Goal: Transaction & Acquisition: Purchase product/service

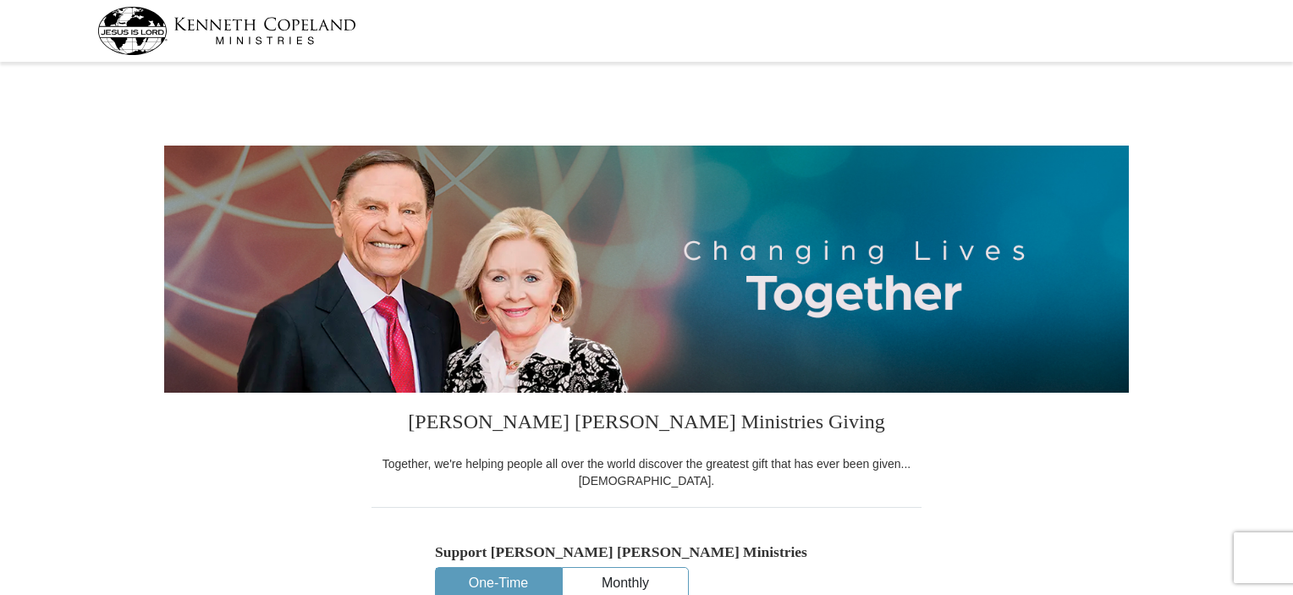
select select "NJ"
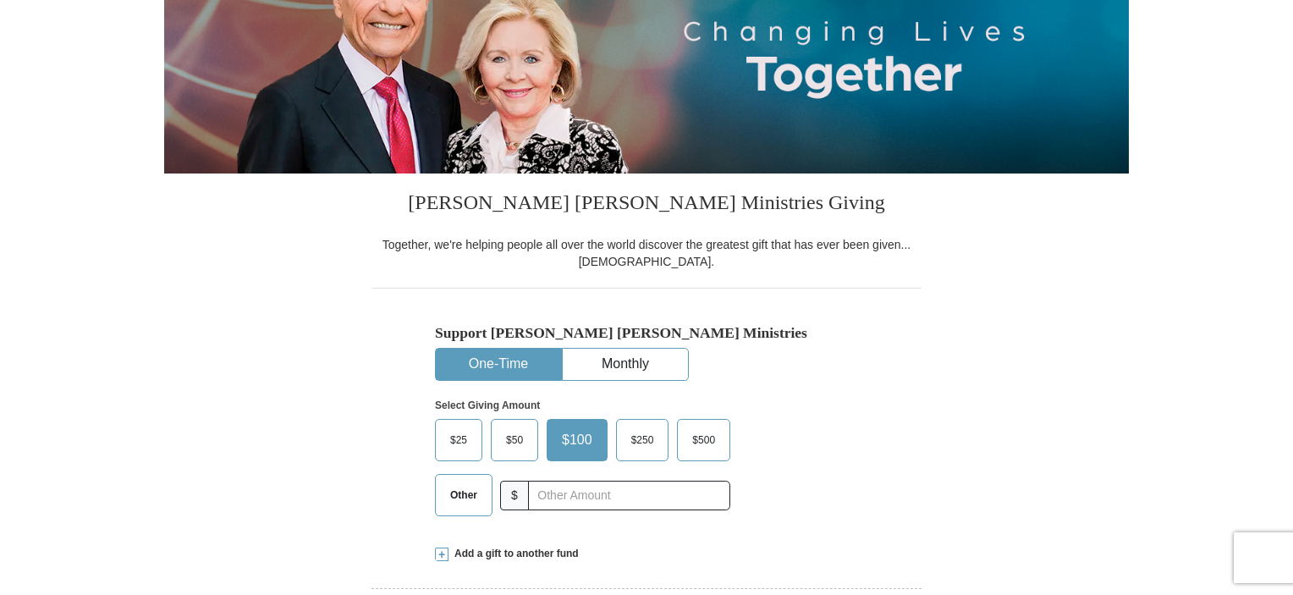
scroll to position [305, 0]
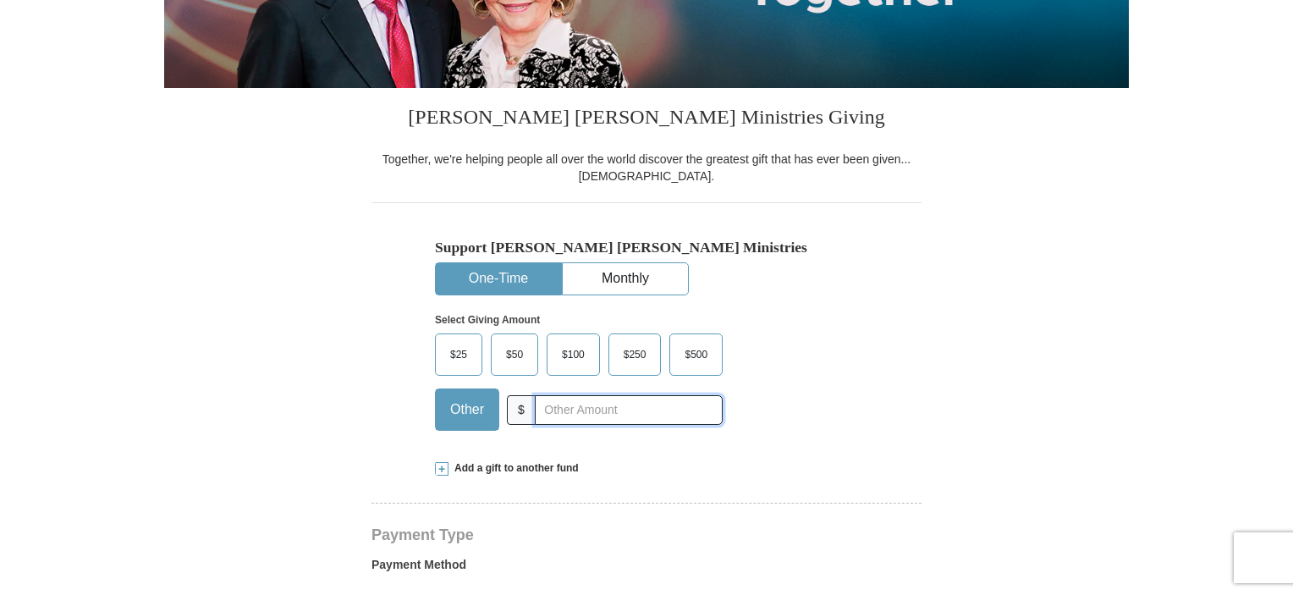
click at [592, 412] on input "text" at bounding box center [629, 410] width 188 height 30
type input "442.24"
click at [856, 417] on div "Select Giving Amount Amount must be a valid number The total gift cannot be les…" at bounding box center [646, 369] width 423 height 148
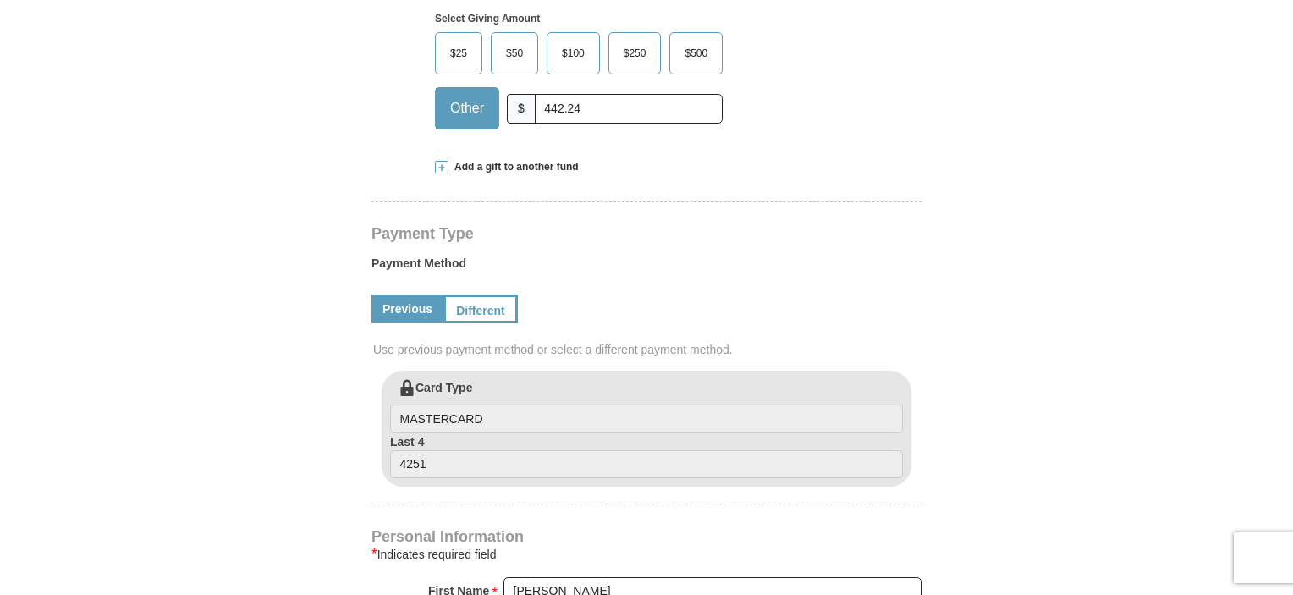
scroll to position [609, 0]
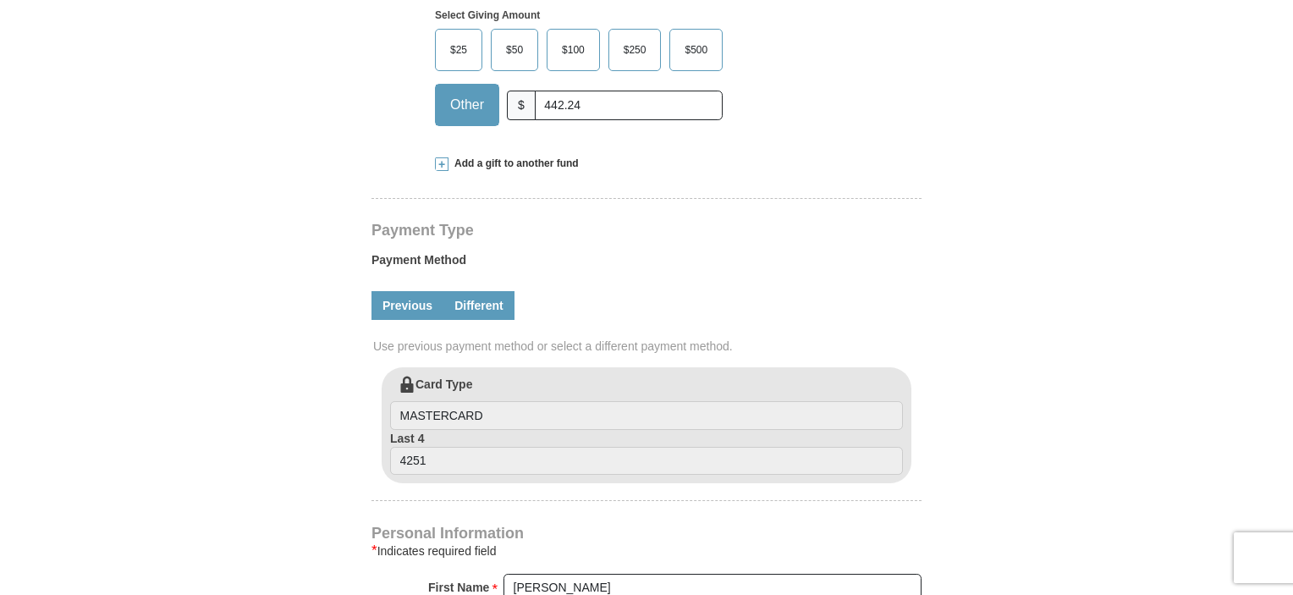
click at [490, 315] on link "Different" at bounding box center [478, 305] width 71 height 29
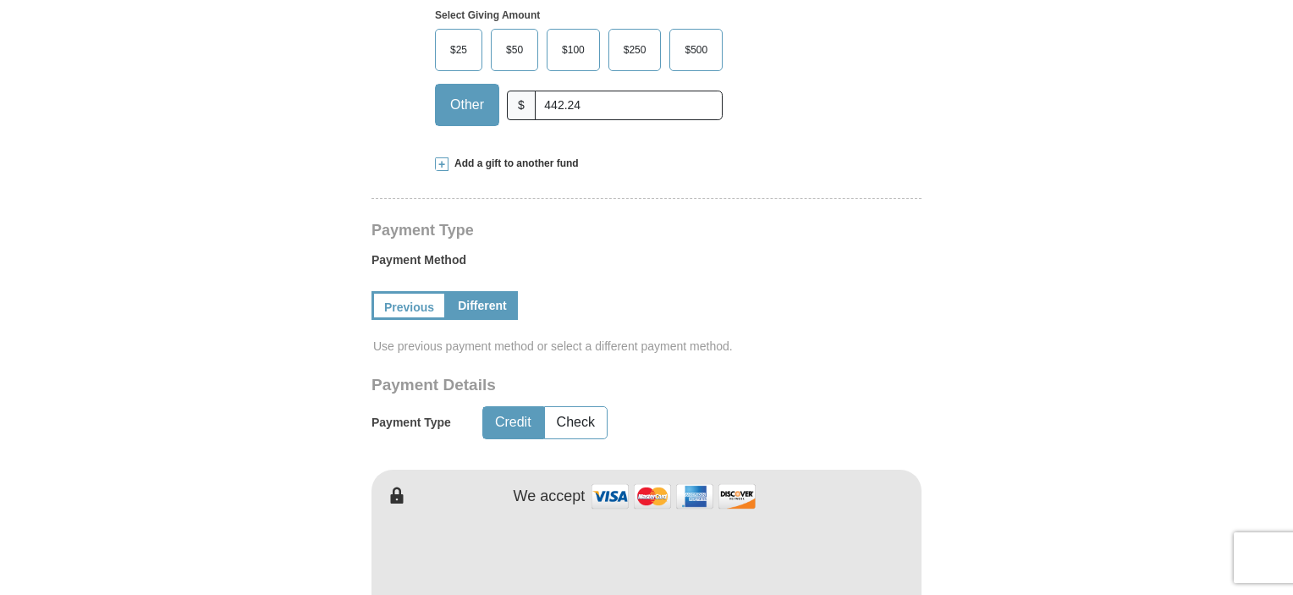
click at [784, 371] on div "Payment Type Payment Method Previous Different Use previous payment method or s…" at bounding box center [647, 438] width 550 height 431
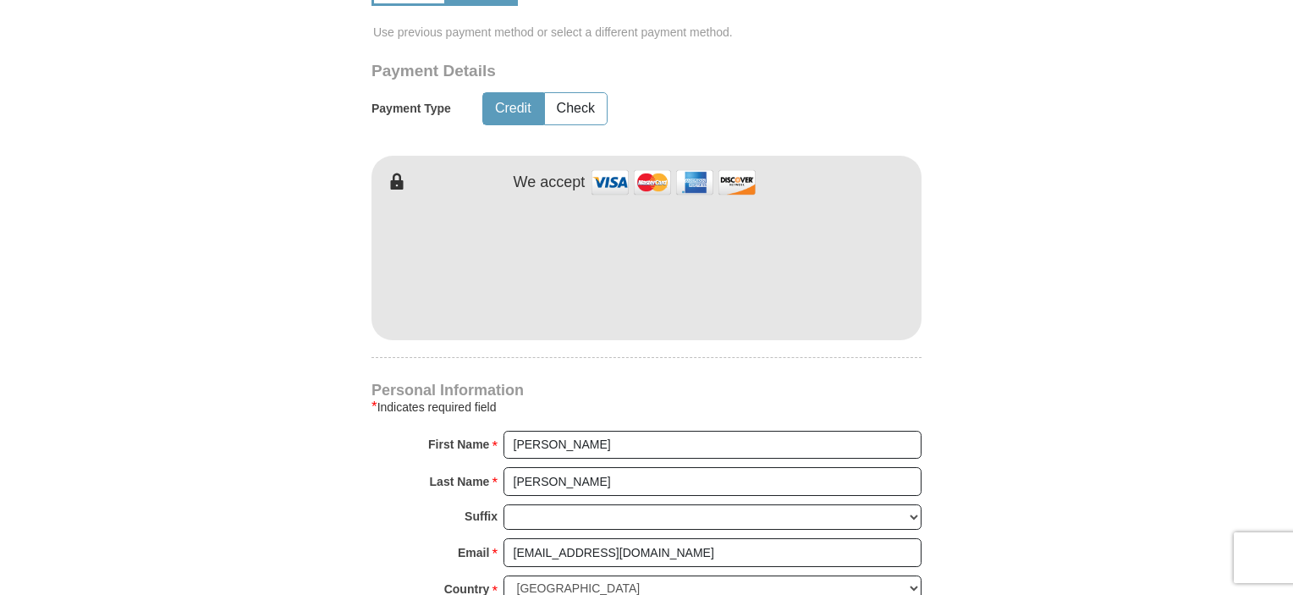
scroll to position [927, 0]
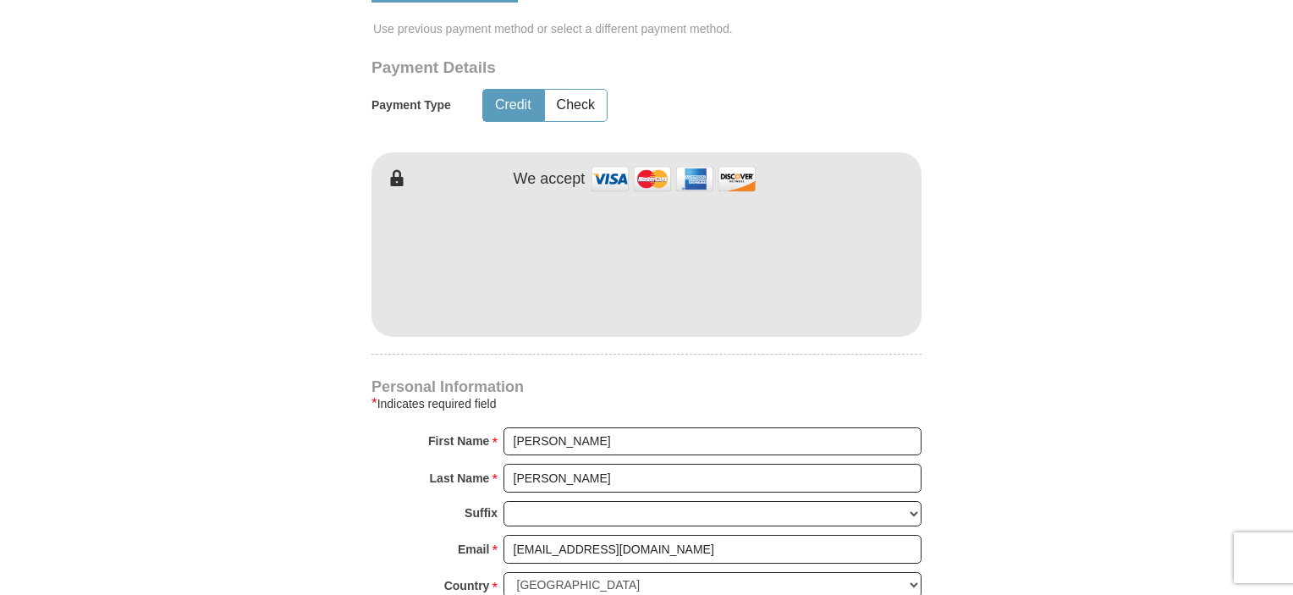
click at [999, 429] on form "Kenneth Copeland Ministries Giving Together, we're helping people all over the …" at bounding box center [646, 138] width 965 height 1994
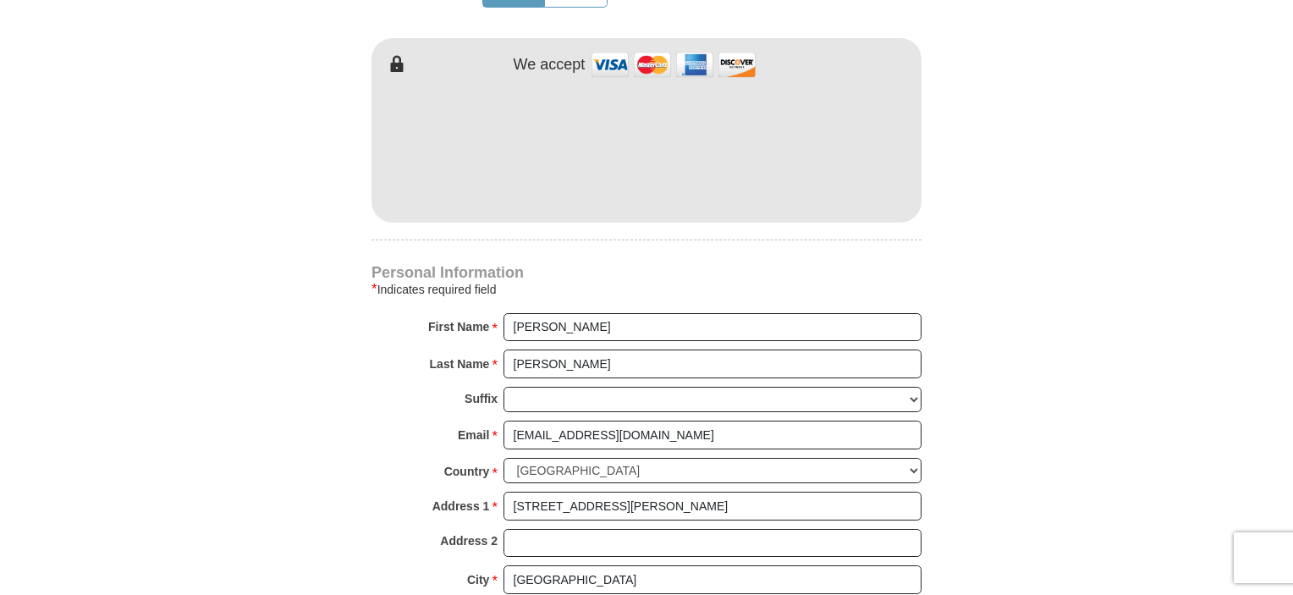
scroll to position [1561, 0]
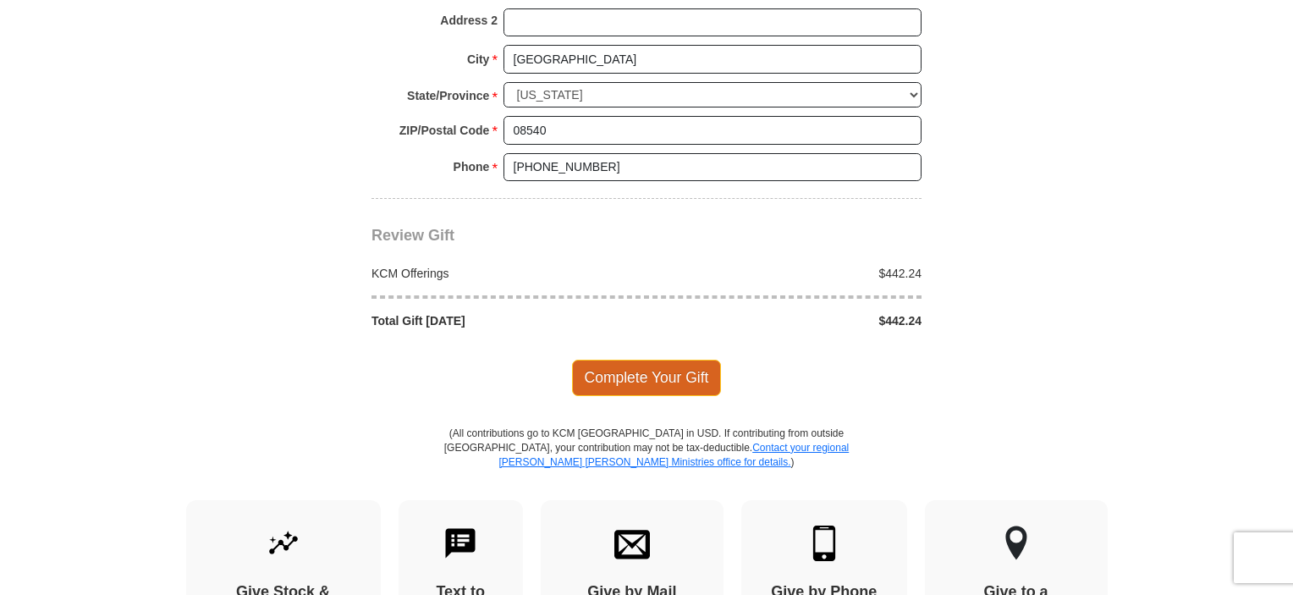
click at [643, 363] on span "Complete Your Gift" at bounding box center [647, 378] width 150 height 36
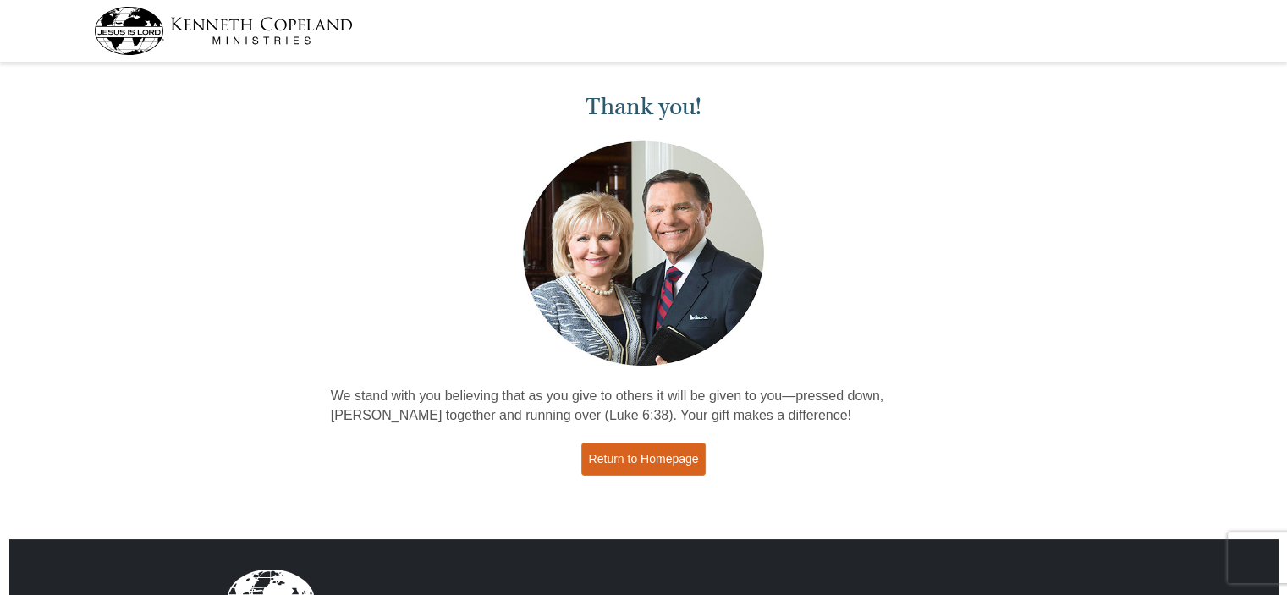
click at [668, 463] on link "Return to Homepage" at bounding box center [643, 459] width 125 height 33
